Goal: Task Accomplishment & Management: Complete application form

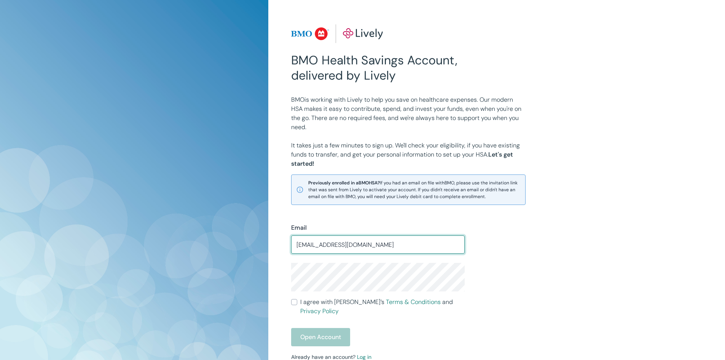
type input "[EMAIL_ADDRESS][DOMAIN_NAME]"
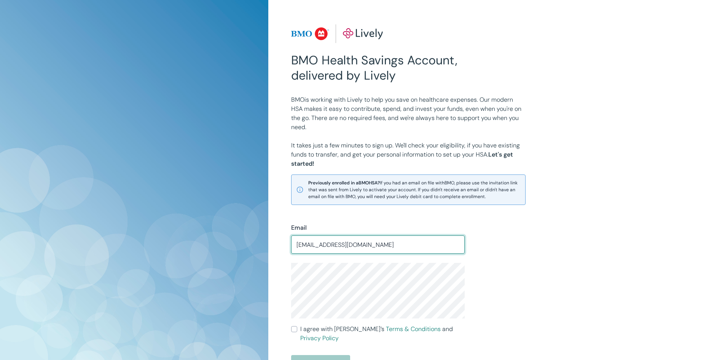
drag, startPoint x: 373, startPoint y: 249, endPoint x: 254, endPoint y: 238, distance: 120.0
click at [254, 238] on div "BMO Health Savings Account, delivered by Lively BMO is working with Lively to h…" at bounding box center [362, 234] width 725 height 469
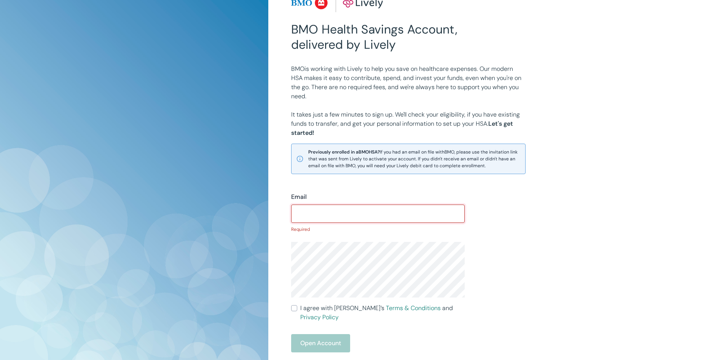
scroll to position [76, 0]
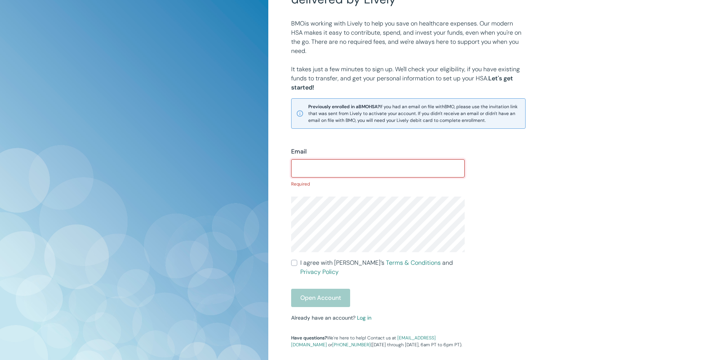
click at [319, 289] on div "Open Account" at bounding box center [378, 298] width 174 height 18
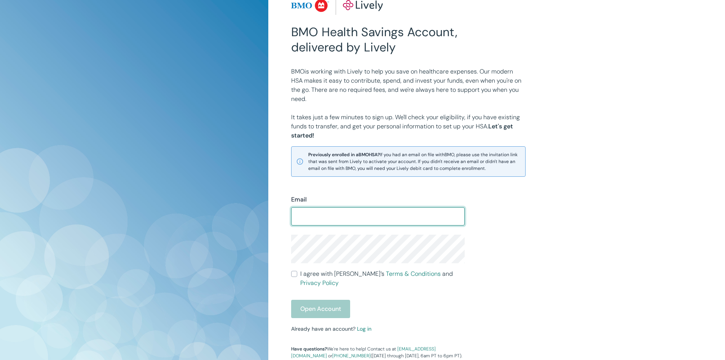
scroll to position [76, 0]
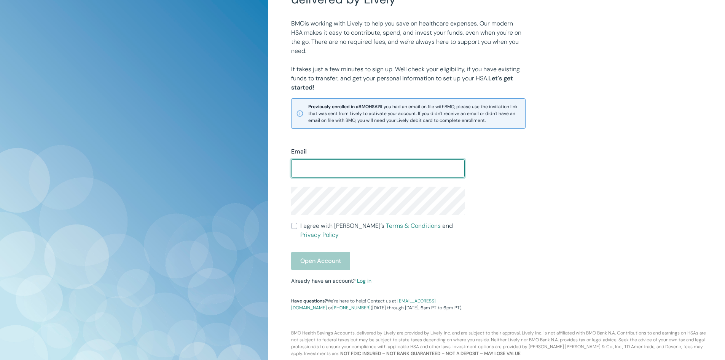
click at [294, 228] on form "Email ​ I agree with Lively’s Terms & Conditions and Privacy Policy Open Account" at bounding box center [378, 208] width 174 height 123
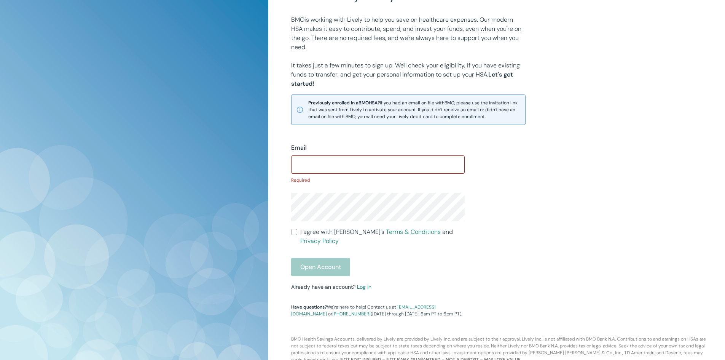
scroll to position [86, 0]
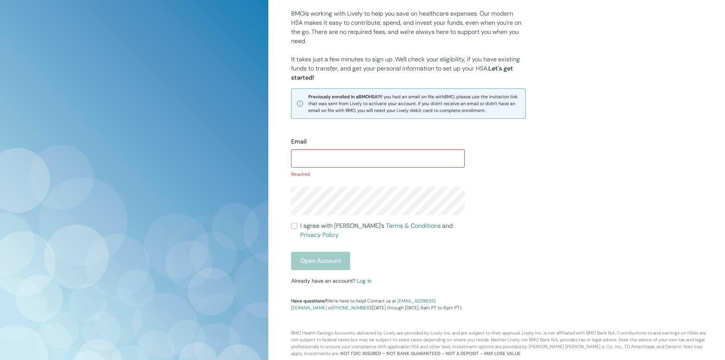
click at [424, 295] on div "Email ​ Required I agree with Lively’s Terms & Conditions and Privacy Policy Op…" at bounding box center [373, 219] width 183 height 183
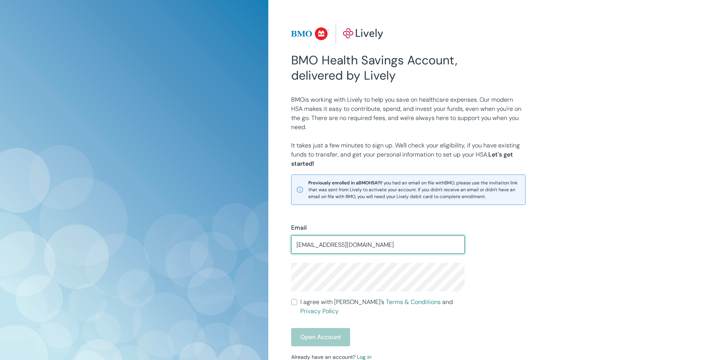
type input "cromo49@yahoo.com"
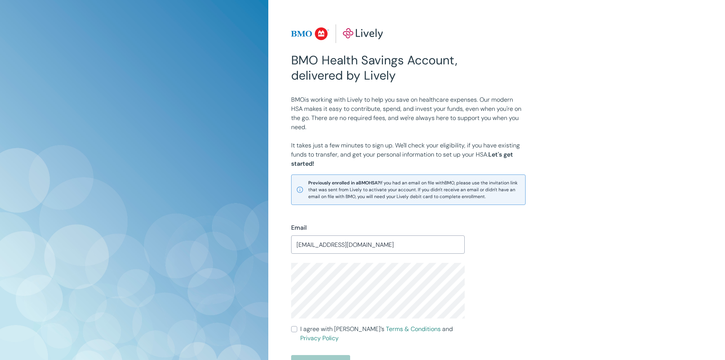
click at [294, 327] on input "I agree with Lively’s Terms & Conditions and Privacy Policy" at bounding box center [294, 329] width 6 height 6
checkbox input "true"
click at [319, 355] on button "Open Account" at bounding box center [320, 364] width 59 height 18
